Goal: Task Accomplishment & Management: Use online tool/utility

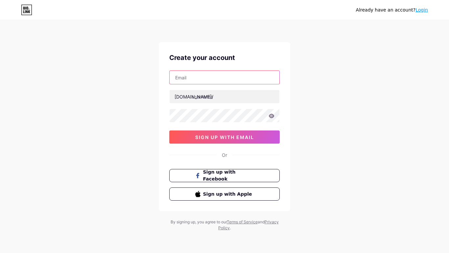
click at [203, 82] on input "text" at bounding box center [225, 77] width 110 height 13
type input "Jacob108237369@ideastudent.org"
click at [24, 13] on icon at bounding box center [23, 11] width 1 height 3
click at [423, 11] on link "Login" at bounding box center [422, 9] width 13 height 5
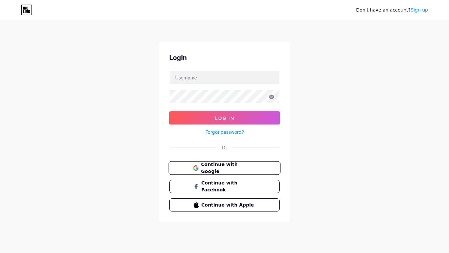
click at [273, 165] on button "Continue with Google" at bounding box center [224, 167] width 112 height 13
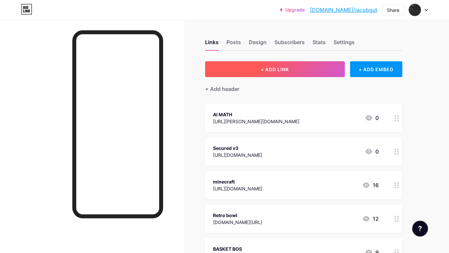
click at [301, 76] on button "+ ADD LINK" at bounding box center [275, 69] width 140 height 16
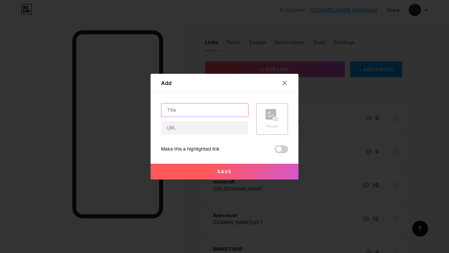
click at [182, 115] on input "text" at bounding box center [205, 109] width 87 height 13
type input "minecraft"
type input "Minecraft no lag 100%"
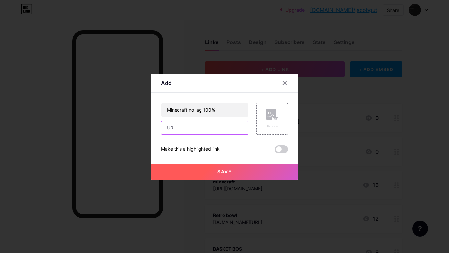
click at [176, 130] on input "text" at bounding box center [205, 127] width 87 height 13
type input "[DOMAIN_NAME][URL]"
click at [223, 173] on span "Save" at bounding box center [224, 171] width 15 height 6
